Goal: Communication & Community: Answer question/provide support

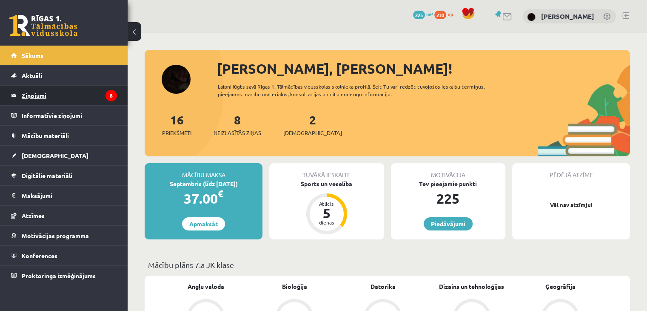
click at [96, 89] on legend "Ziņojumi 8" at bounding box center [69, 96] width 95 height 20
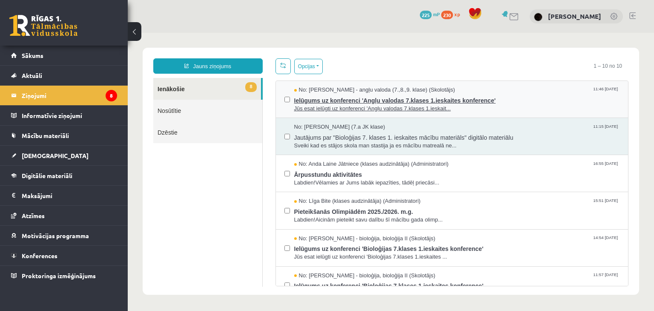
click at [356, 105] on span "Jūs esat ielūgti uz konferenci 'Angļu valodas 7.klases 1.ieskait..." at bounding box center [457, 109] width 326 height 8
click at [294, 90] on span "No: [PERSON_NAME] - angļu valoda (7.,8.,9. klase) (Skolotājs)" at bounding box center [374, 90] width 161 height 8
click at [306, 97] on span "Ielūgums uz konferenci 'Angļu valodas 7.klases 1.ieskaites konference'" at bounding box center [457, 99] width 326 height 11
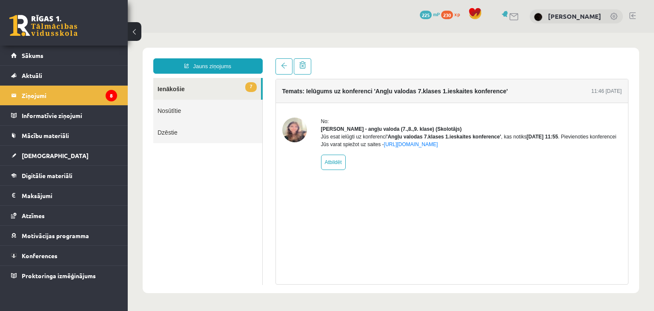
click at [180, 106] on link "Nosūtītie" at bounding box center [207, 111] width 109 height 22
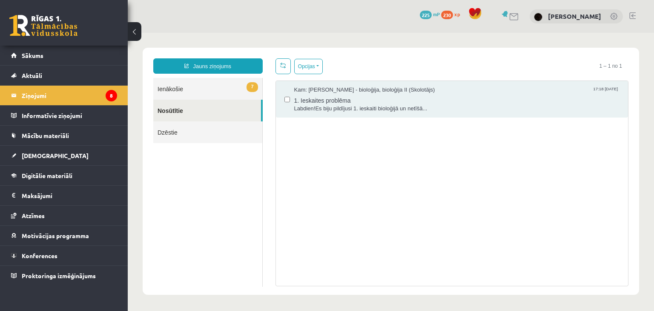
click at [182, 89] on link "7 Ienākošie" at bounding box center [207, 89] width 109 height 22
click at [190, 94] on link "7 Ienākošie" at bounding box center [207, 89] width 109 height 22
click at [190, 92] on link "7 Ienākošie" at bounding box center [207, 89] width 109 height 22
click at [196, 91] on link "7 Ienākošie" at bounding box center [207, 89] width 109 height 22
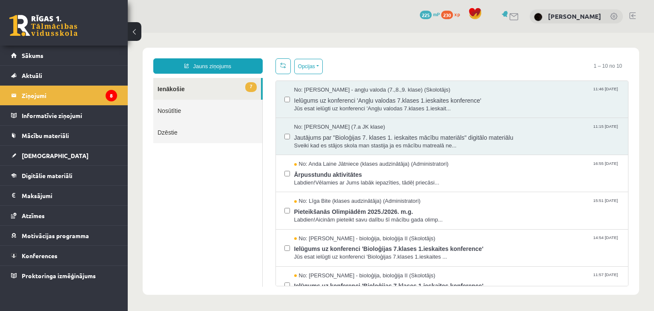
click at [186, 92] on link "7 Ienākošie" at bounding box center [207, 89] width 108 height 22
click at [237, 102] on link "Nosūtītie" at bounding box center [207, 111] width 109 height 22
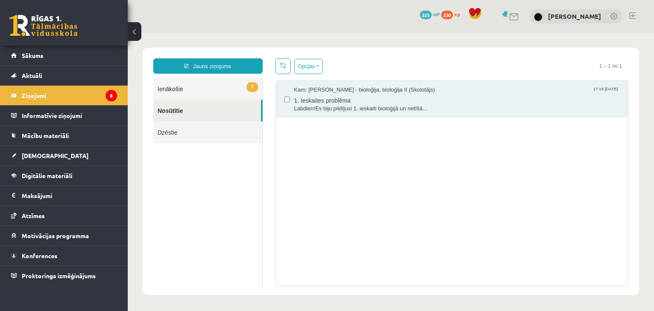
click at [231, 90] on link "7 Ienākošie" at bounding box center [207, 89] width 109 height 22
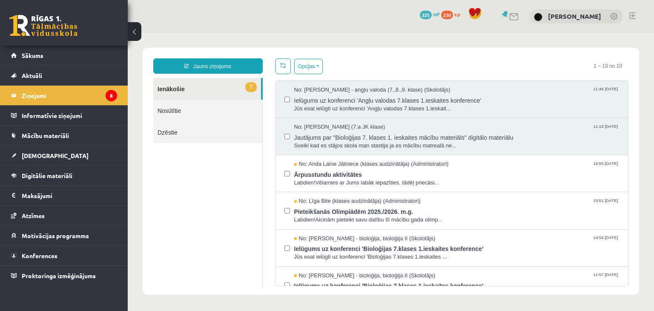
click at [284, 94] on label at bounding box center [287, 95] width 6 height 19
click at [303, 66] on button "Opcijas" at bounding box center [308, 66] width 29 height 15
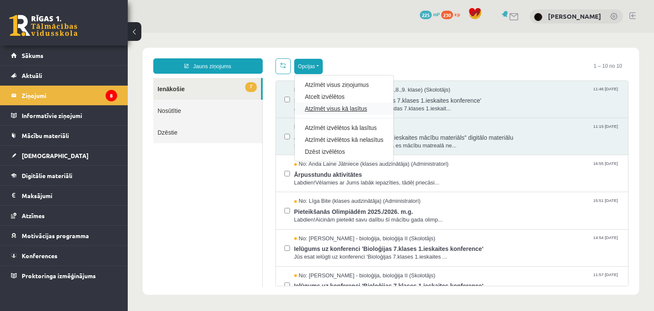
click at [305, 104] on link "Atzīmēt visus kā lasītus" at bounding box center [344, 108] width 78 height 9
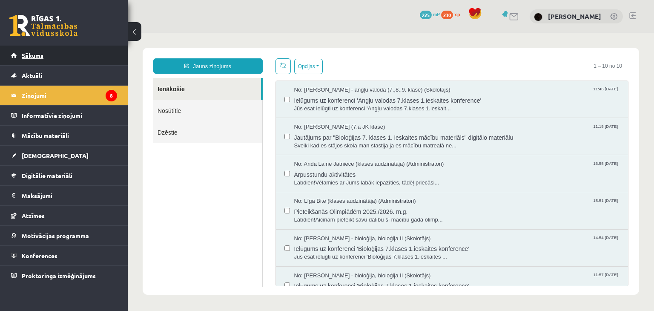
click at [61, 52] on link "Sākums" at bounding box center [64, 56] width 106 height 20
